Goal: Find specific page/section: Find specific page/section

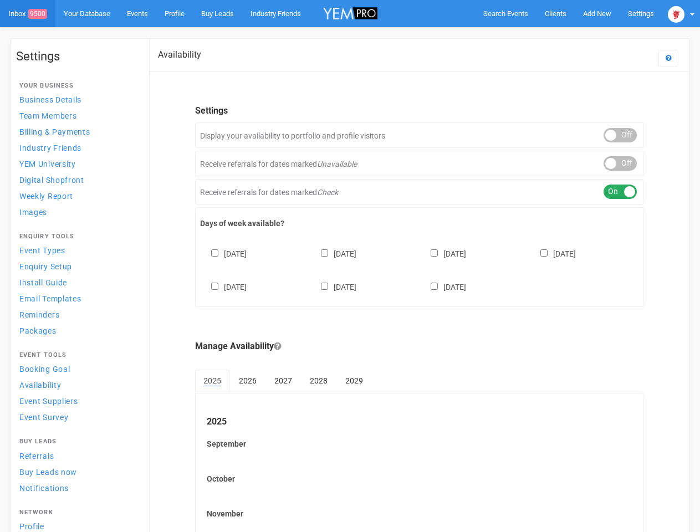
click at [350, 266] on div "[DATE] [DATE] [DATE] [DATE] [DATE] [DATE] [DATE]" at bounding box center [419, 265] width 439 height 67
click at [506, 13] on span "Search Events" at bounding box center [505, 13] width 45 height 8
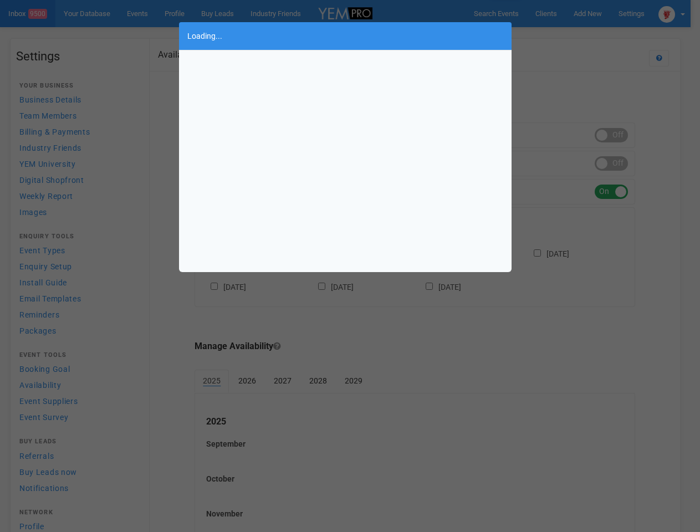
click at [597, 13] on div "Loading..." at bounding box center [350, 266] width 700 height 532
click at [571, 35] on div "Loading..." at bounding box center [350, 266] width 700 height 532
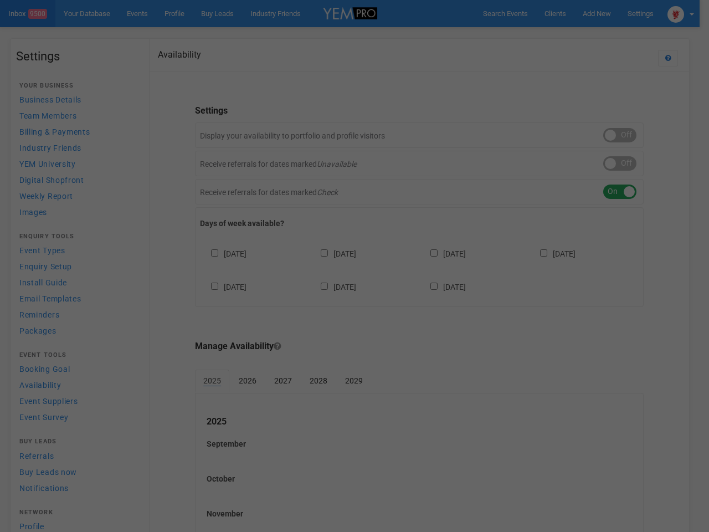
click at [681, 13] on div at bounding box center [354, 266] width 709 height 532
click at [620, 135] on div at bounding box center [354, 266] width 709 height 532
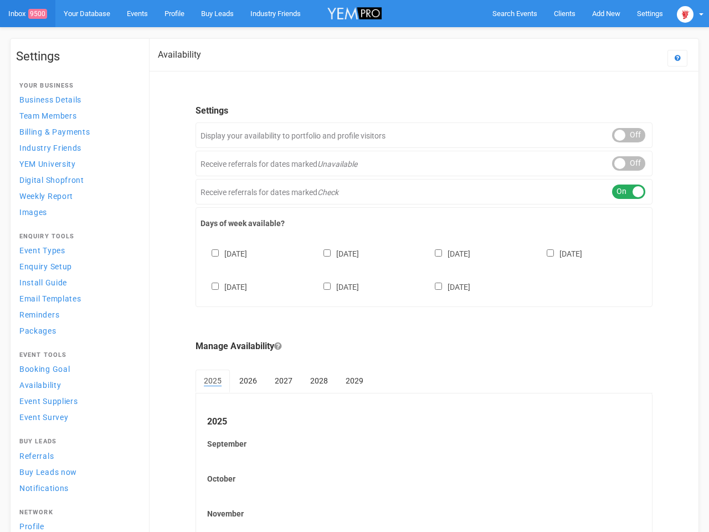
click at [620, 164] on div "ON OFF" at bounding box center [628, 163] width 33 height 14
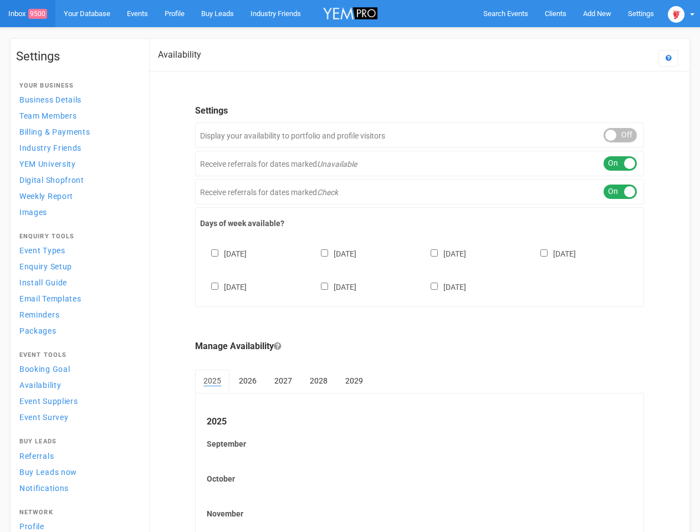
click at [620, 192] on div "ON OFF" at bounding box center [620, 192] width 33 height 14
click at [420, 269] on div "[DATE] [DATE] [DATE] [DATE] [DATE] [DATE] [DATE]" at bounding box center [419, 265] width 439 height 67
